Goal: Task Accomplishment & Management: Use online tool/utility

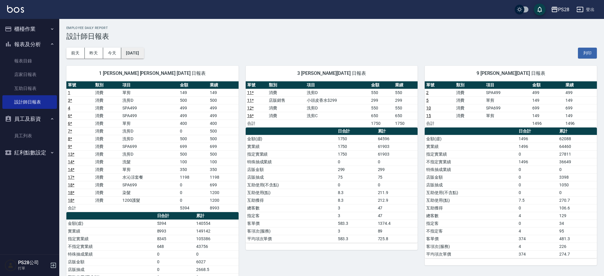
click at [144, 56] on button "[DATE]" at bounding box center [132, 53] width 23 height 11
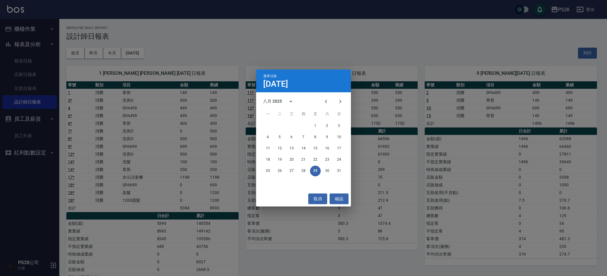
drag, startPoint x: 213, startPoint y: 45, endPoint x: 206, endPoint y: 44, distance: 6.9
click at [213, 45] on div "選擇日期 [DATE] 八月 2025 一 二 三 四 五 六 日 1 2 3 4 5 6 7 8 9 10 11 12 13 14 15 16 17 18 …" at bounding box center [303, 138] width 607 height 276
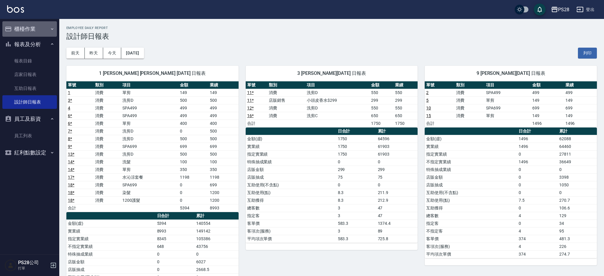
click at [20, 28] on button "櫃檯作業" at bounding box center [29, 28] width 55 height 15
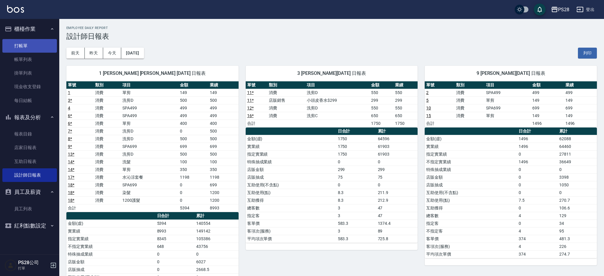
scroll to position [1, 0]
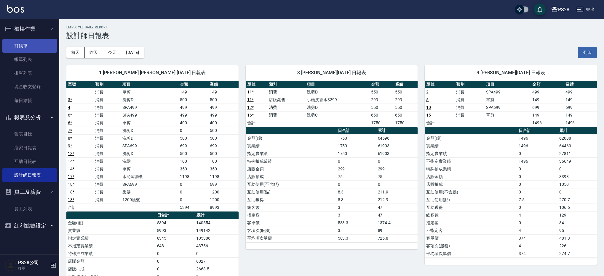
click at [20, 47] on link "打帳單" at bounding box center [29, 46] width 55 height 14
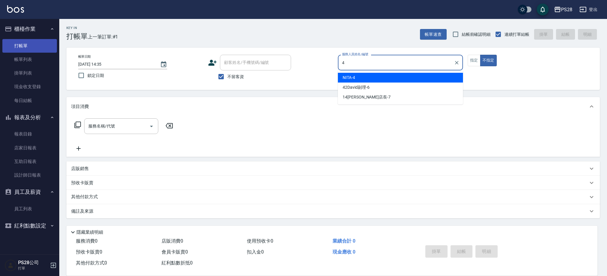
type input "NITA-4"
type button "false"
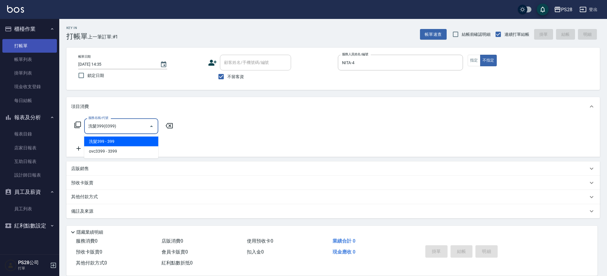
type input "洗髮399(0399)"
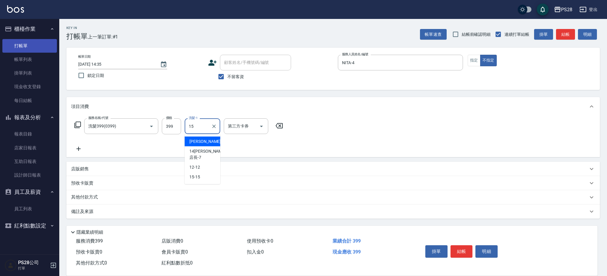
type input "15-15"
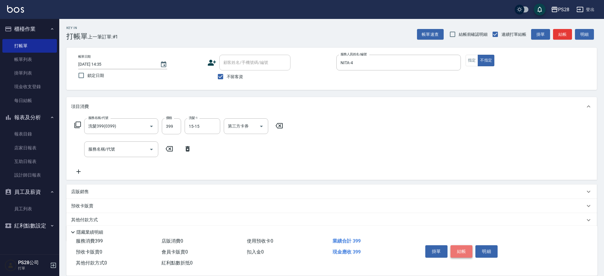
click at [459, 249] on button "結帳" at bounding box center [461, 252] width 22 height 12
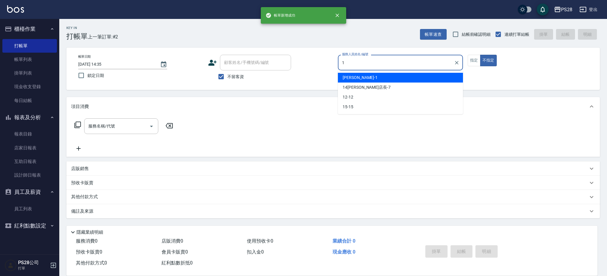
type input "[PERSON_NAME]-1"
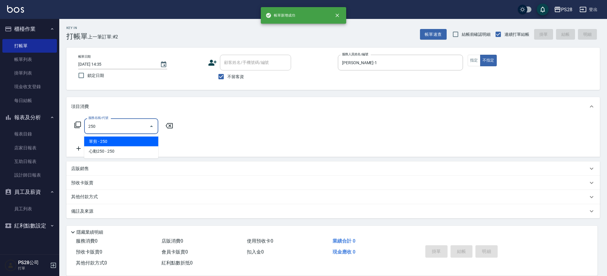
type input "單剪(250)"
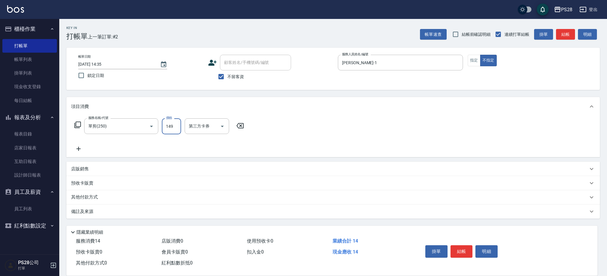
type input "149"
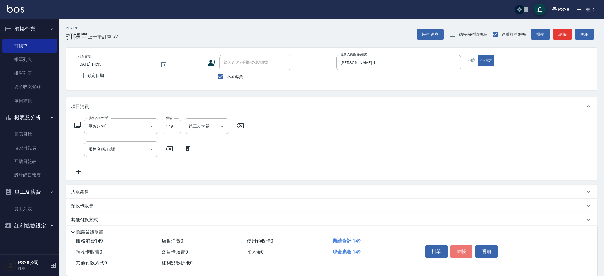
click at [461, 249] on button "結帳" at bounding box center [461, 252] width 22 height 12
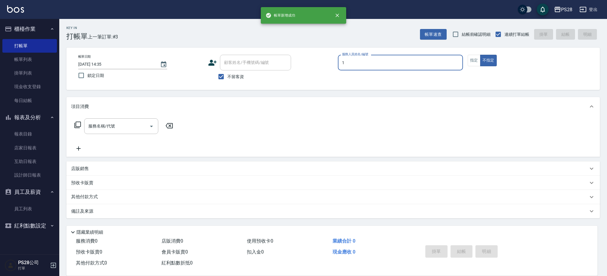
type input "[PERSON_NAME]-1"
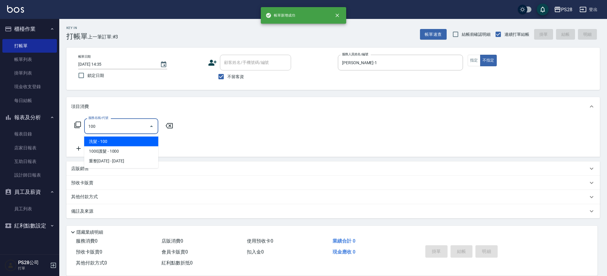
type input "洗髮(100)"
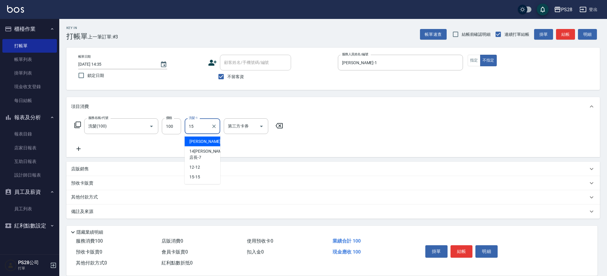
type input "15-15"
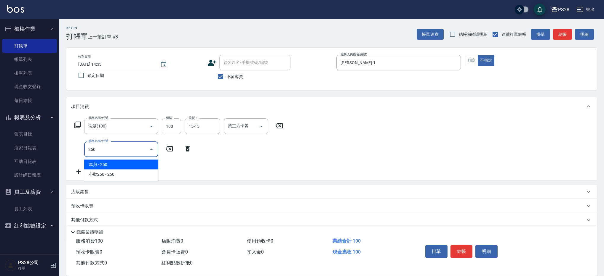
type input "單剪(250)"
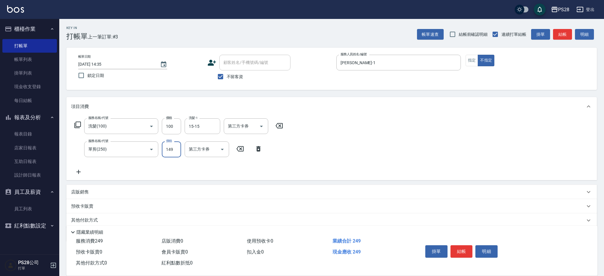
type input "149"
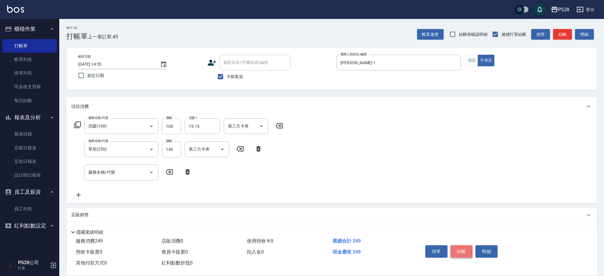
click at [463, 250] on button "結帳" at bounding box center [461, 252] width 22 height 12
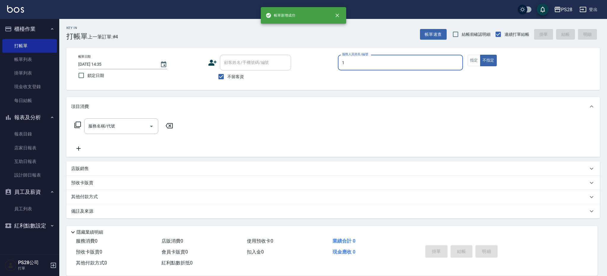
type input "[PERSON_NAME]-1"
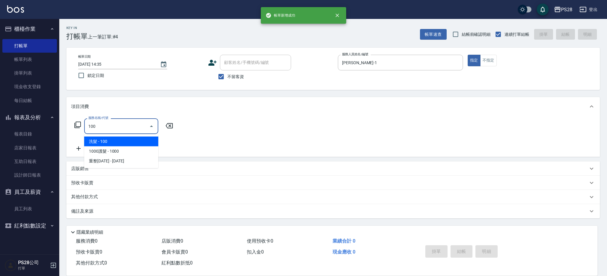
type input "洗髮(100)"
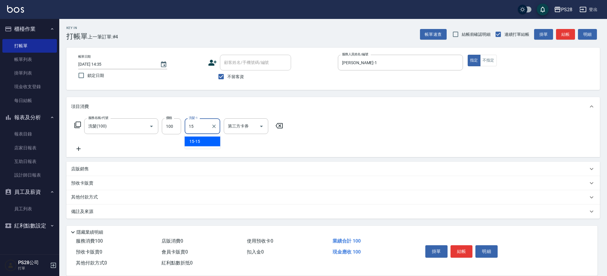
type input "15-15"
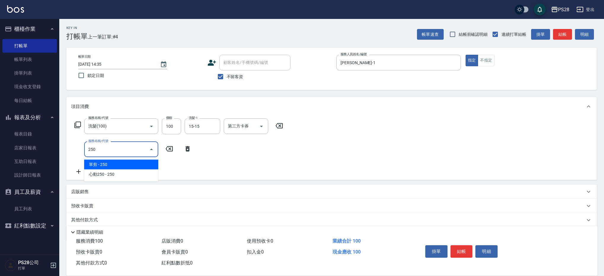
type input "單剪(250)"
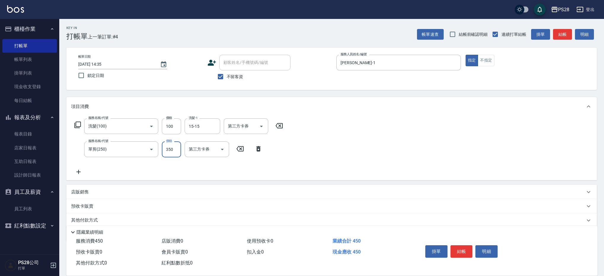
type input "350"
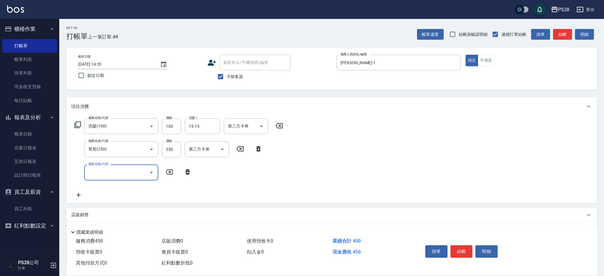
click at [460, 250] on button "結帳" at bounding box center [461, 252] width 22 height 12
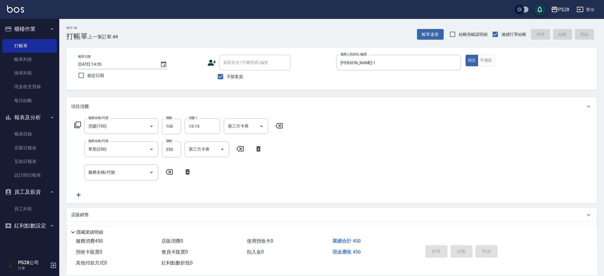
type input "[DATE] 14:36"
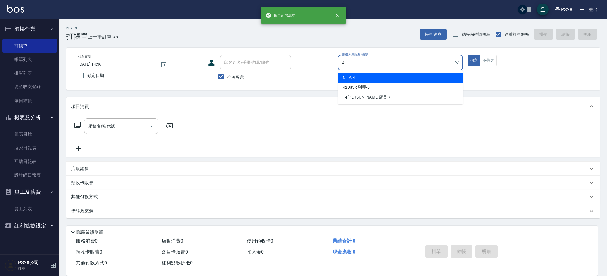
type input "NITA-4"
type button "true"
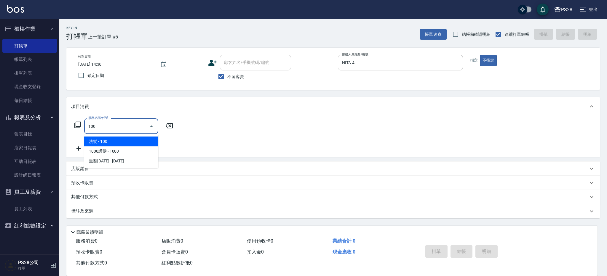
type input "洗髮(100)"
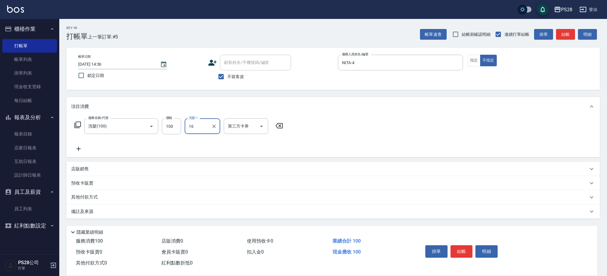
type input "16"
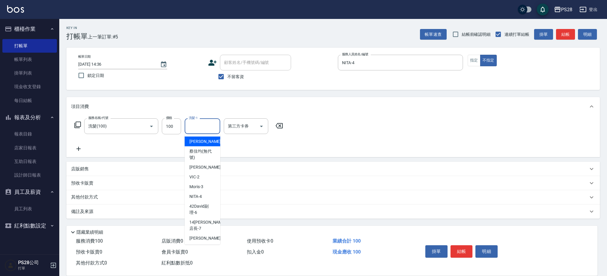
click at [201, 121] on input "洗髮-1" at bounding box center [202, 126] width 30 height 10
type input "15-15"
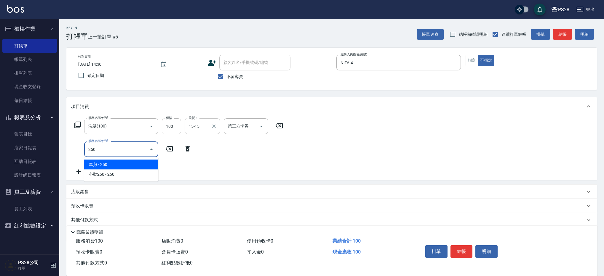
type input "單剪(250)"
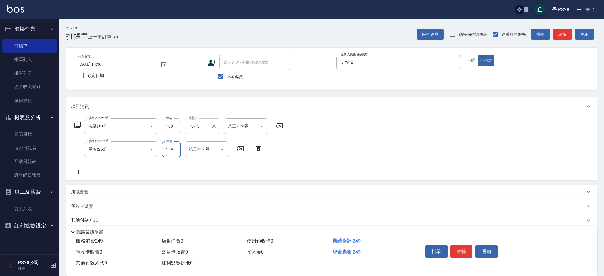
type input "149"
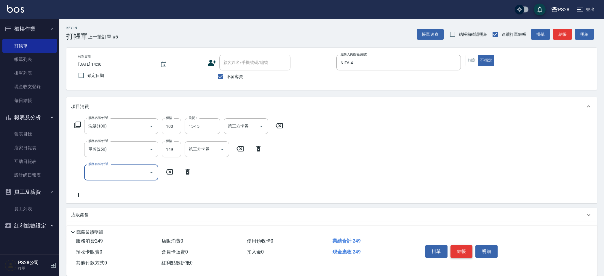
click at [463, 250] on button "結帳" at bounding box center [461, 252] width 22 height 12
